Goal: Navigation & Orientation: Find specific page/section

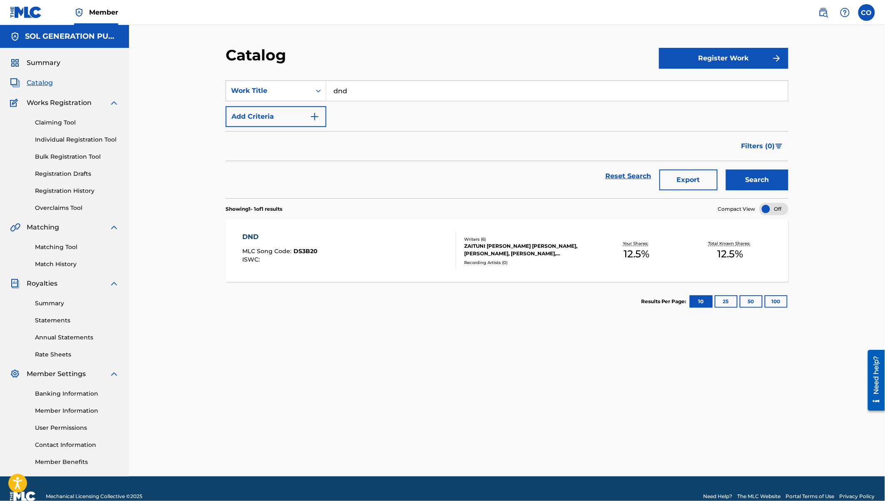
click at [249, 236] on div "DND" at bounding box center [280, 237] width 75 height 10
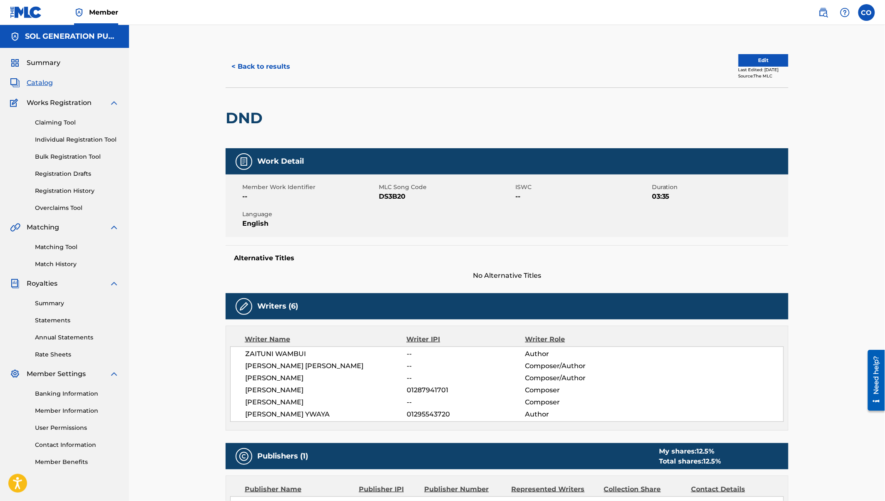
click at [46, 82] on span "Catalog" at bounding box center [40, 83] width 26 height 10
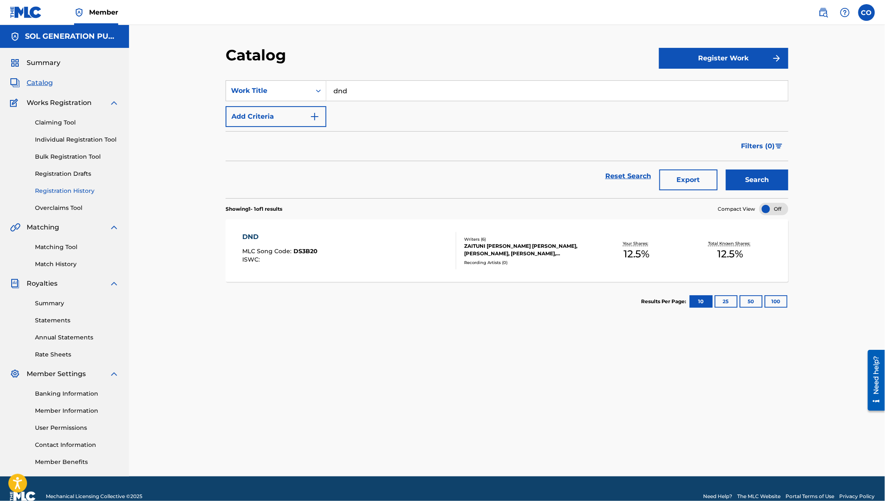
click at [63, 189] on link "Registration History" at bounding box center [77, 191] width 84 height 9
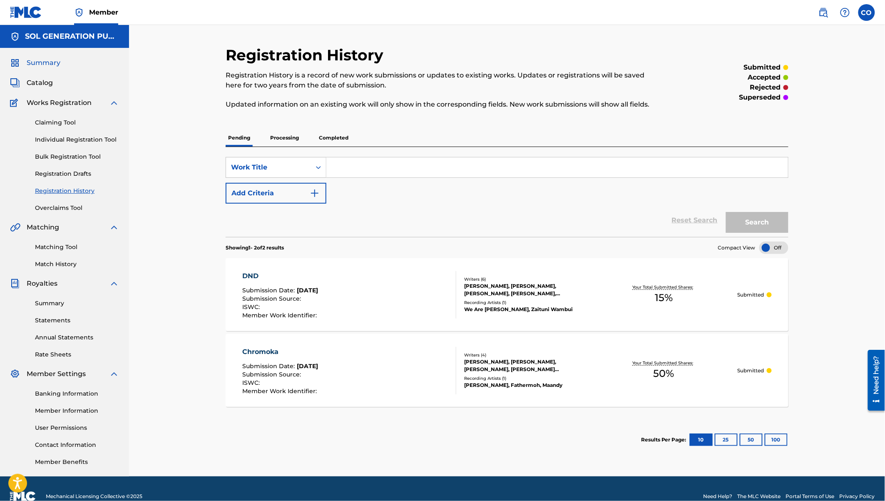
click at [42, 60] on span "Summary" at bounding box center [44, 63] width 34 height 10
